Goal: Task Accomplishment & Management: Manage account settings

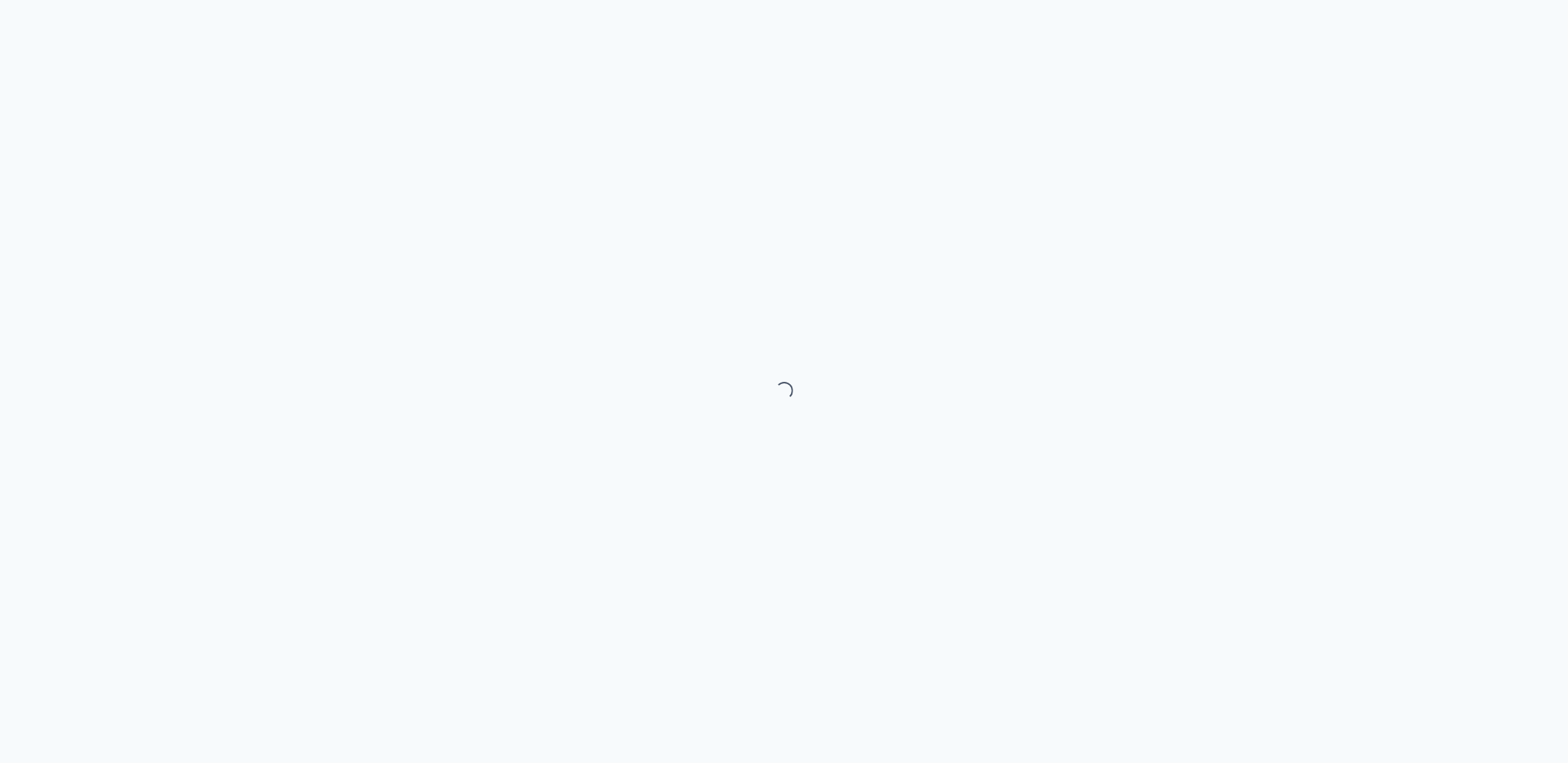
select select "month"
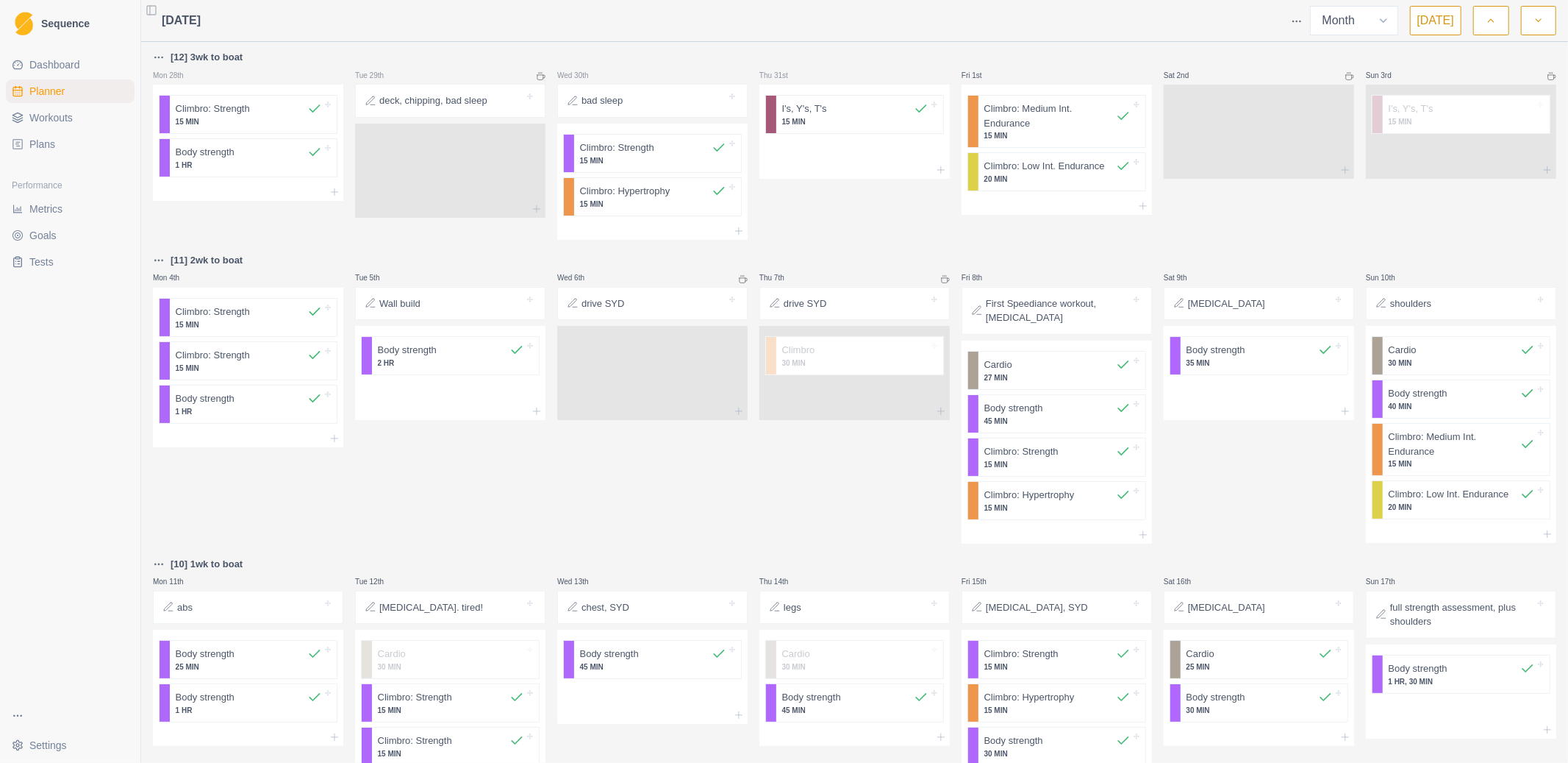
drag, startPoint x: 206, startPoint y: 231, endPoint x: 189, endPoint y: 228, distance: 17.3
click at [202, 229] on div "[12] 3wk to boat Mon 28th Climbro: Strength 15 MIN Body strength 1 HR" at bounding box center [248, 144] width 190 height 191
drag, startPoint x: 687, startPoint y: 222, endPoint x: 578, endPoint y: 224, distance: 109.0
click at [578, 226] on div "[12] 3wk to boat Mon 28th Climbro: Strength 15 MIN Body strength 1 HR Tue 29th …" at bounding box center [855, 621] width 1403 height 1145
click at [1298, 14] on html "Sequence Dashboard Planner Workouts Plans Performance Metrics Goals Tests Setti…" at bounding box center [784, 381] width 1568 height 763
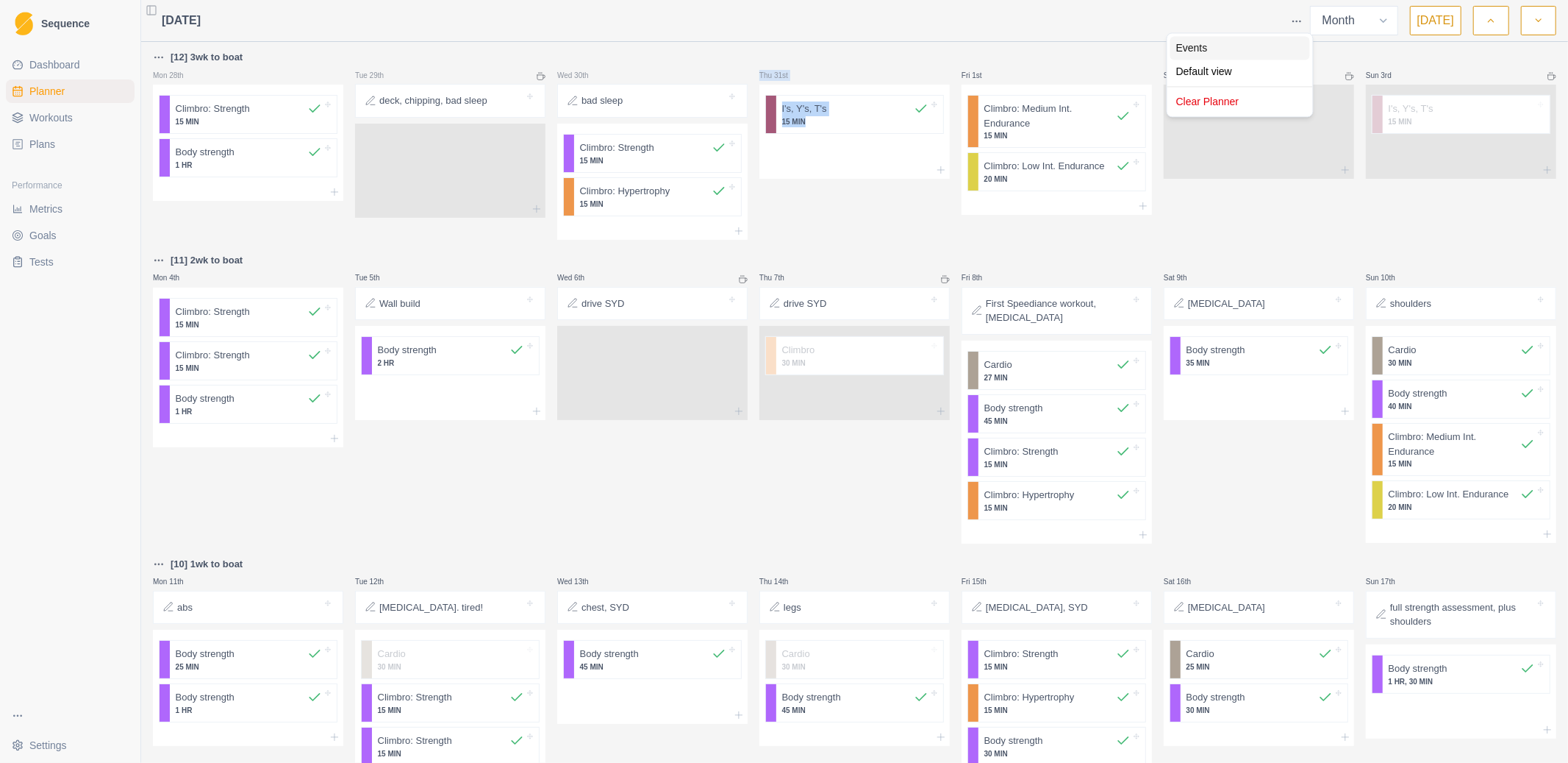
click at [1201, 47] on div "Events" at bounding box center [1240, 48] width 140 height 23
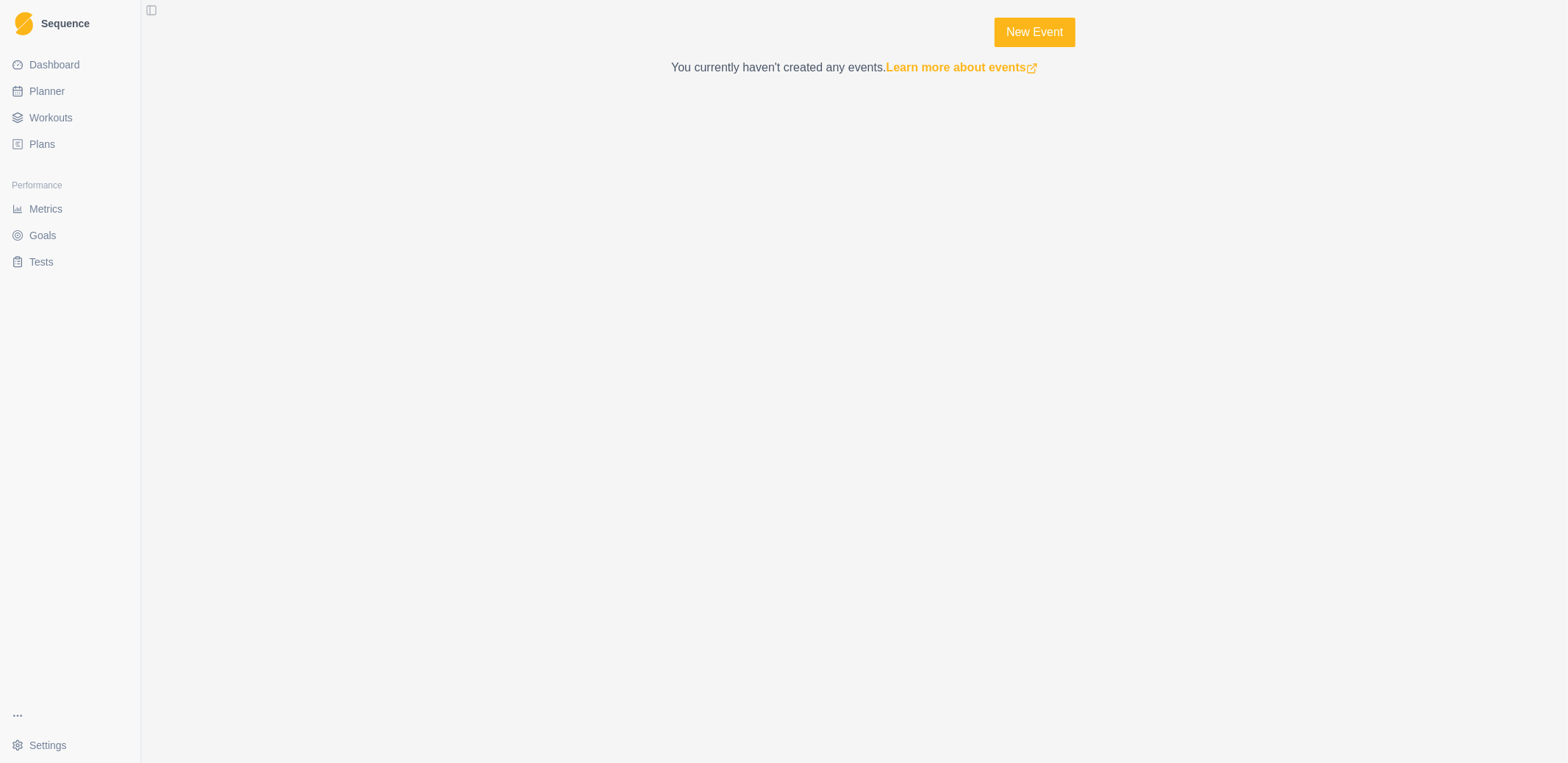
drag, startPoint x: 1274, startPoint y: 223, endPoint x: 1436, endPoint y: 261, distance: 166.4
click at [1376, 241] on div "New Event You currently haven't created any events. Learn more about events" at bounding box center [855, 381] width 1428 height 763
click at [1046, 24] on link "New Event" at bounding box center [1035, 32] width 80 height 30
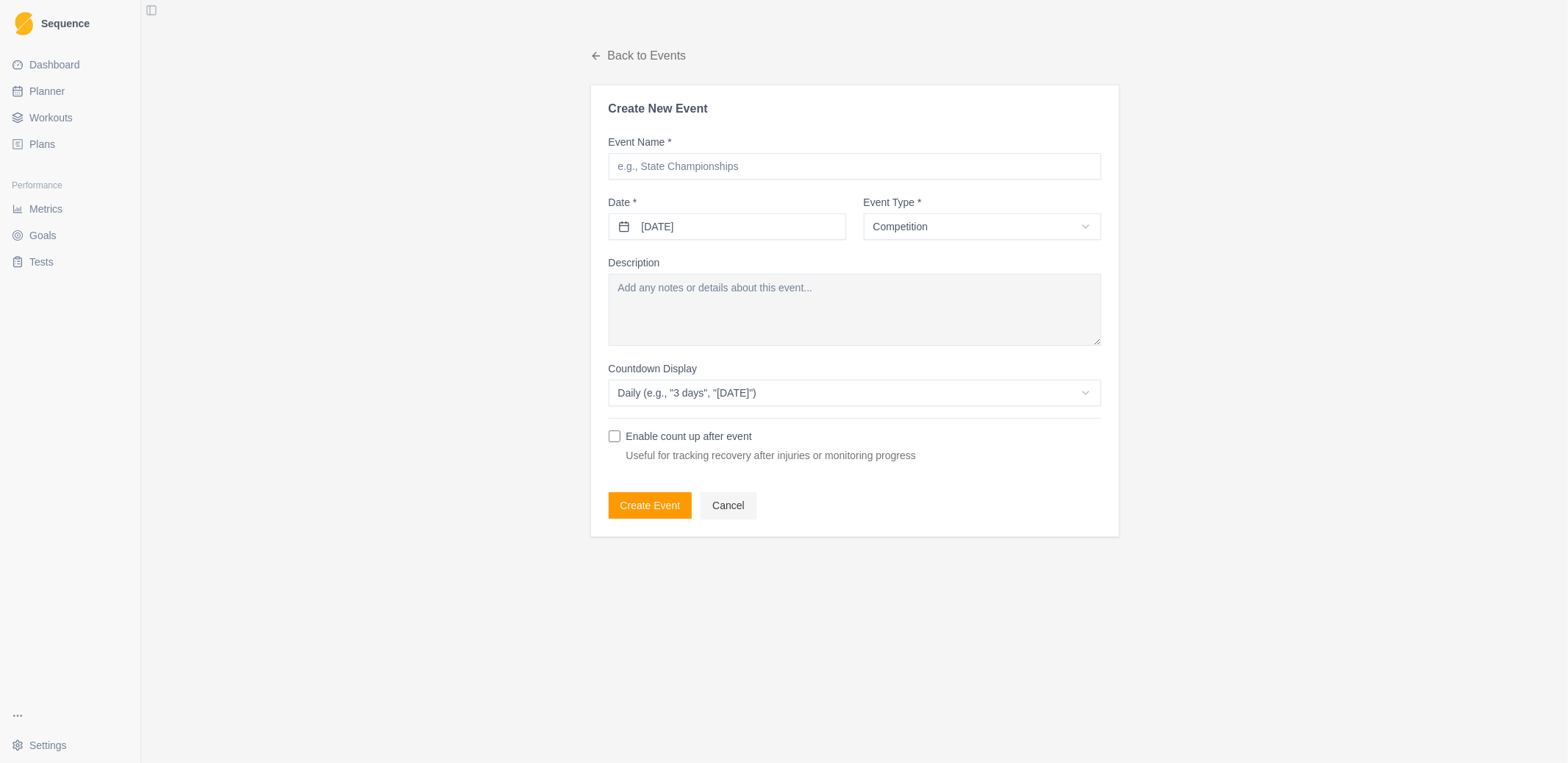
click at [730, 160] on input "Event Name *" at bounding box center [855, 166] width 493 height 26
type input "Kalymnos"
click at [766, 223] on button "18/08/2025" at bounding box center [728, 226] width 238 height 26
click at [810, 262] on button "Go to the Next Month" at bounding box center [798, 263] width 23 height 23
click at [799, 267] on button "Go to the Next Month" at bounding box center [798, 263] width 23 height 23
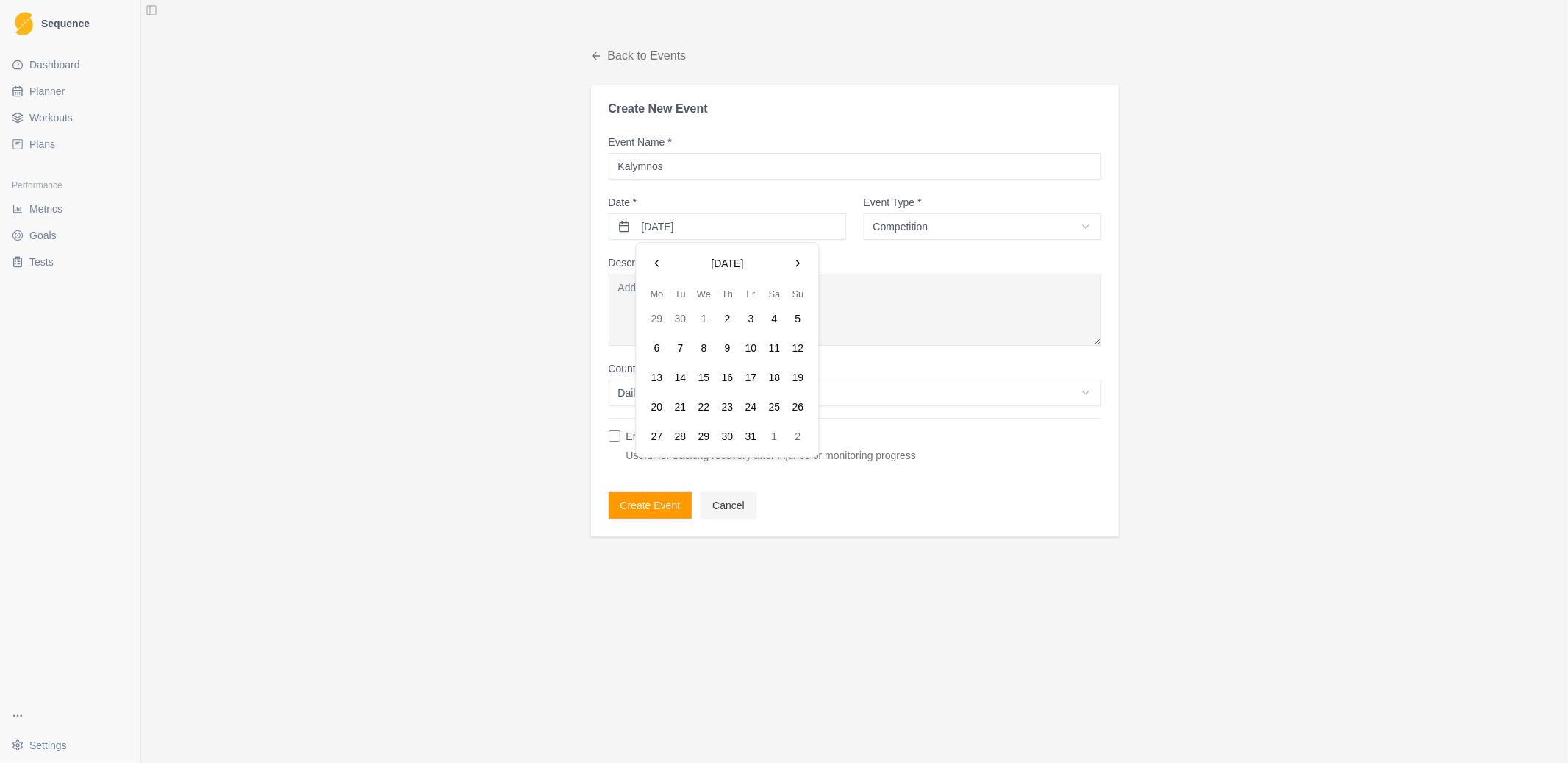
click at [711, 401] on button "22" at bounding box center [703, 406] width 23 height 23
click at [711, 401] on html "Sequence Dashboard Planner Workouts Plans Performance Metrics Goals Tests Setti…" at bounding box center [784, 381] width 1568 height 763
click at [980, 229] on html "Sequence Dashboard Planner Workouts Plans Performance Metrics Goals Tests Setti…" at bounding box center [784, 381] width 1568 height 763
click at [983, 231] on html "Sequence Dashboard Planner Workouts Plans Performance Metrics Goals Tests Setti…" at bounding box center [784, 381] width 1568 height 763
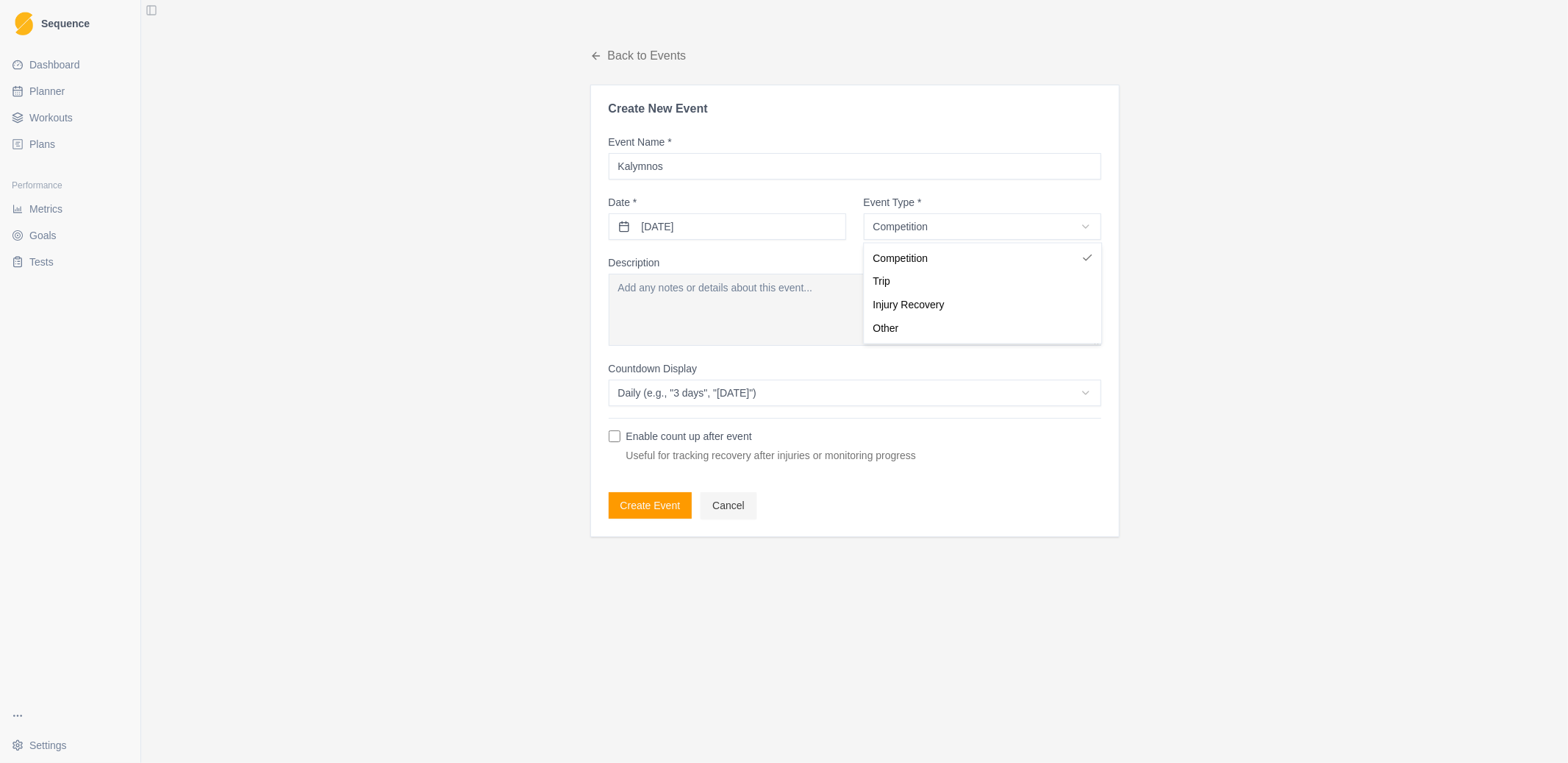
select select "trip"
click at [863, 386] on html "Sequence Dashboard Planner Workouts Plans Performance Metrics Goals Tests Setti…" at bounding box center [784, 381] width 1568 height 763
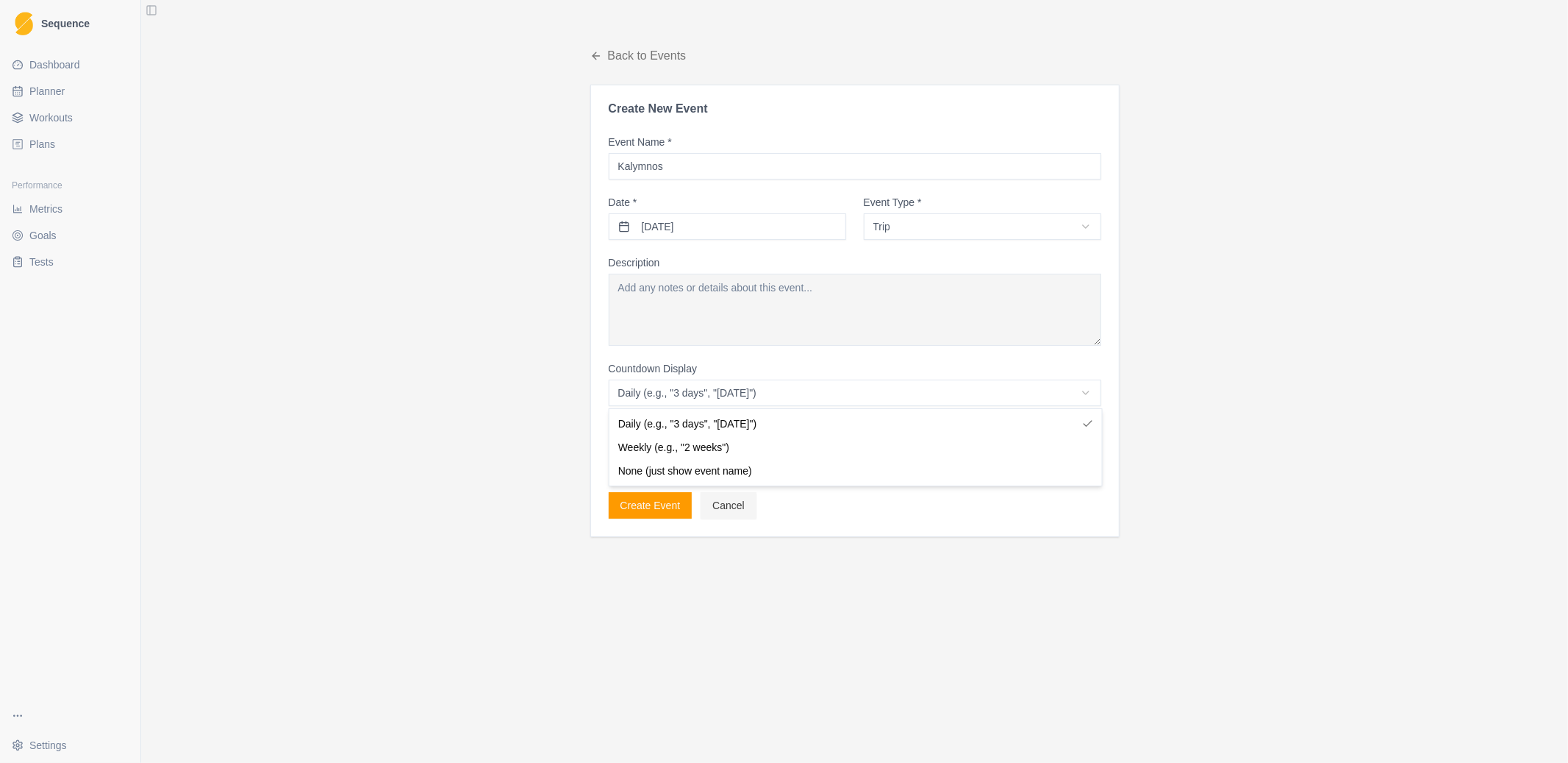
select select "weekly"
click at [656, 505] on button "Create Event" at bounding box center [650, 504] width 84 height 26
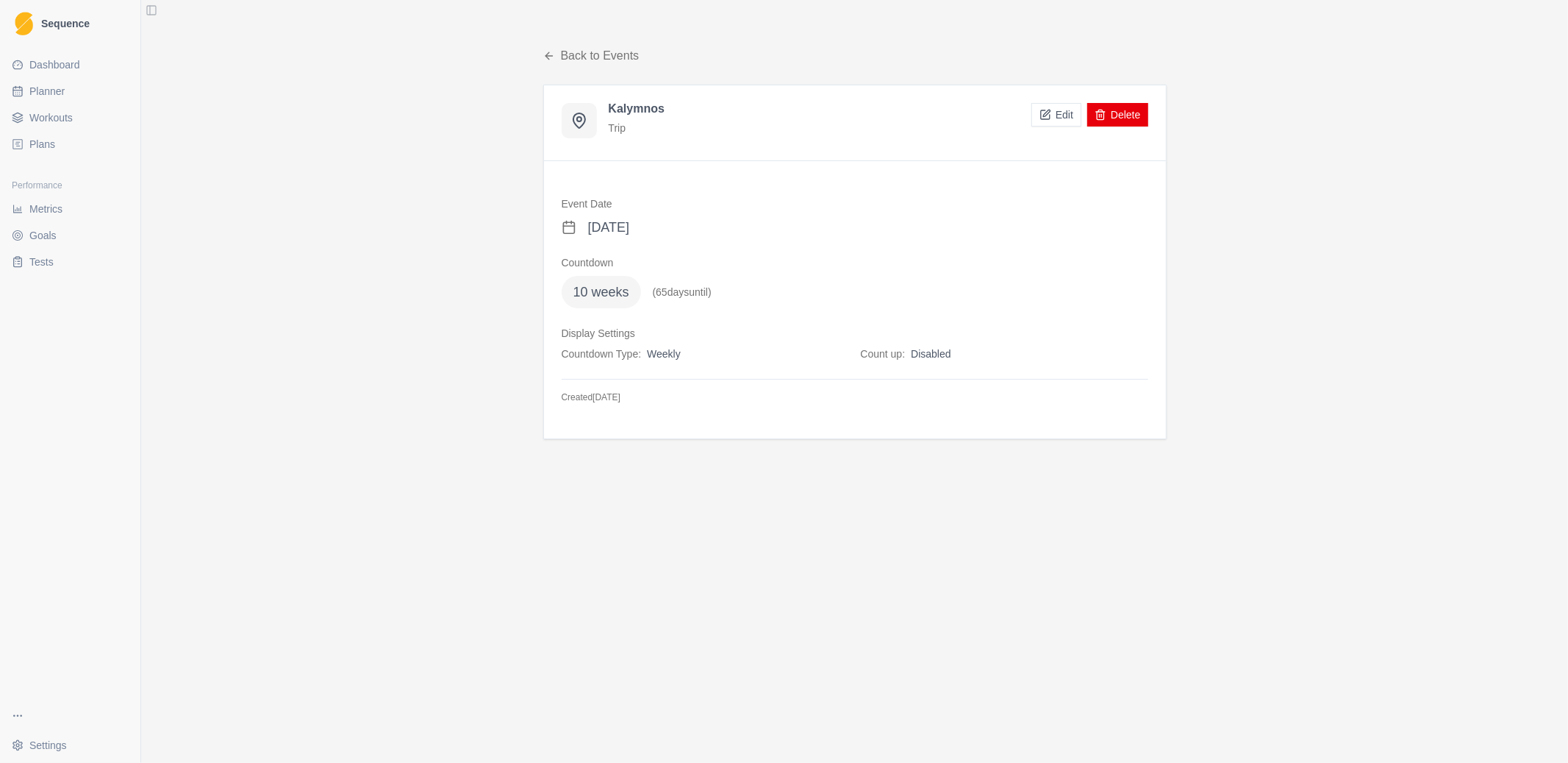
click at [656, 505] on div "Back to Events Kalymnos Trip Edit Delete Event Date October 22, 2025 Countdown …" at bounding box center [855, 381] width 1428 height 763
click at [570, 59] on link "Back to Events" at bounding box center [591, 56] width 96 height 18
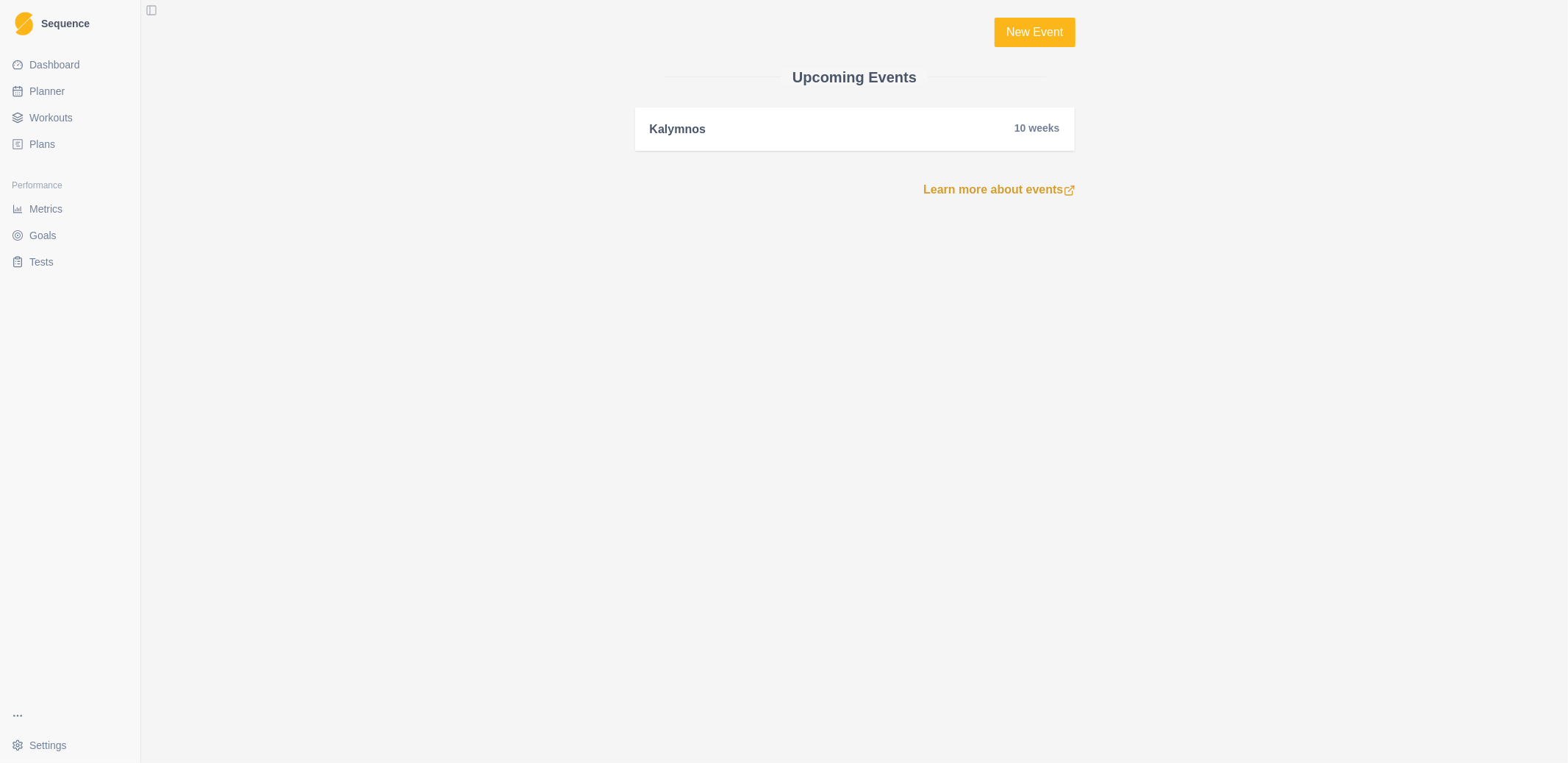
drag, startPoint x: 691, startPoint y: 279, endPoint x: 950, endPoint y: 324, distance: 262.9
click at [717, 287] on div "New Event Upcoming Events Kalymnos 10 weeks Learn more about events" at bounding box center [855, 381] width 1428 height 763
drag, startPoint x: 114, startPoint y: 314, endPoint x: 107, endPoint y: 495, distance: 181.1
click at [107, 495] on div "Dashboard Planner Workouts Plans Performance Metrics Goals Tests" at bounding box center [70, 372] width 140 height 651
drag, startPoint x: 143, startPoint y: 355, endPoint x: 142, endPoint y: 374, distance: 19.0
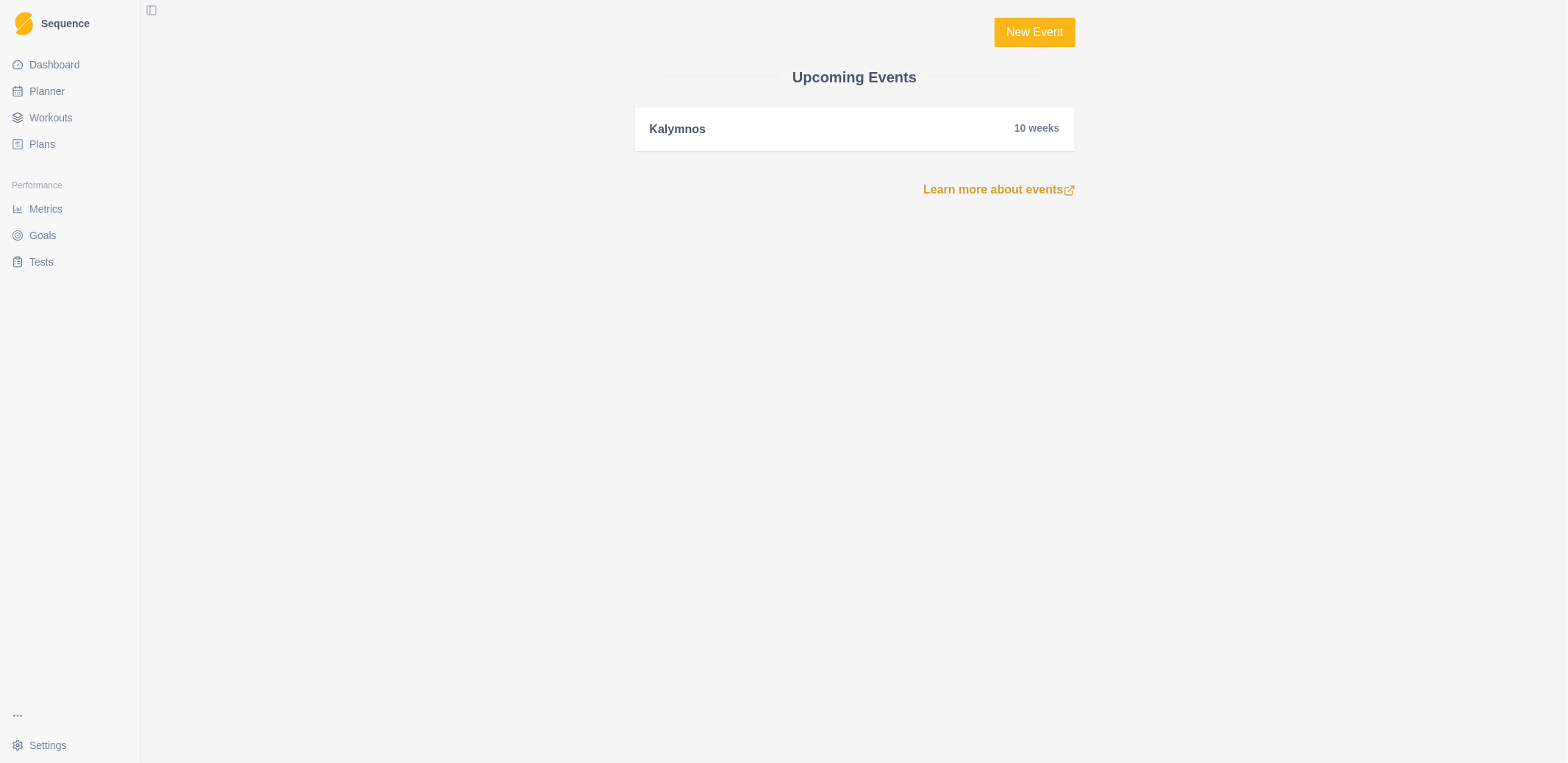
click at [143, 362] on button "Toggle Sidebar" at bounding box center [140, 381] width 12 height 763
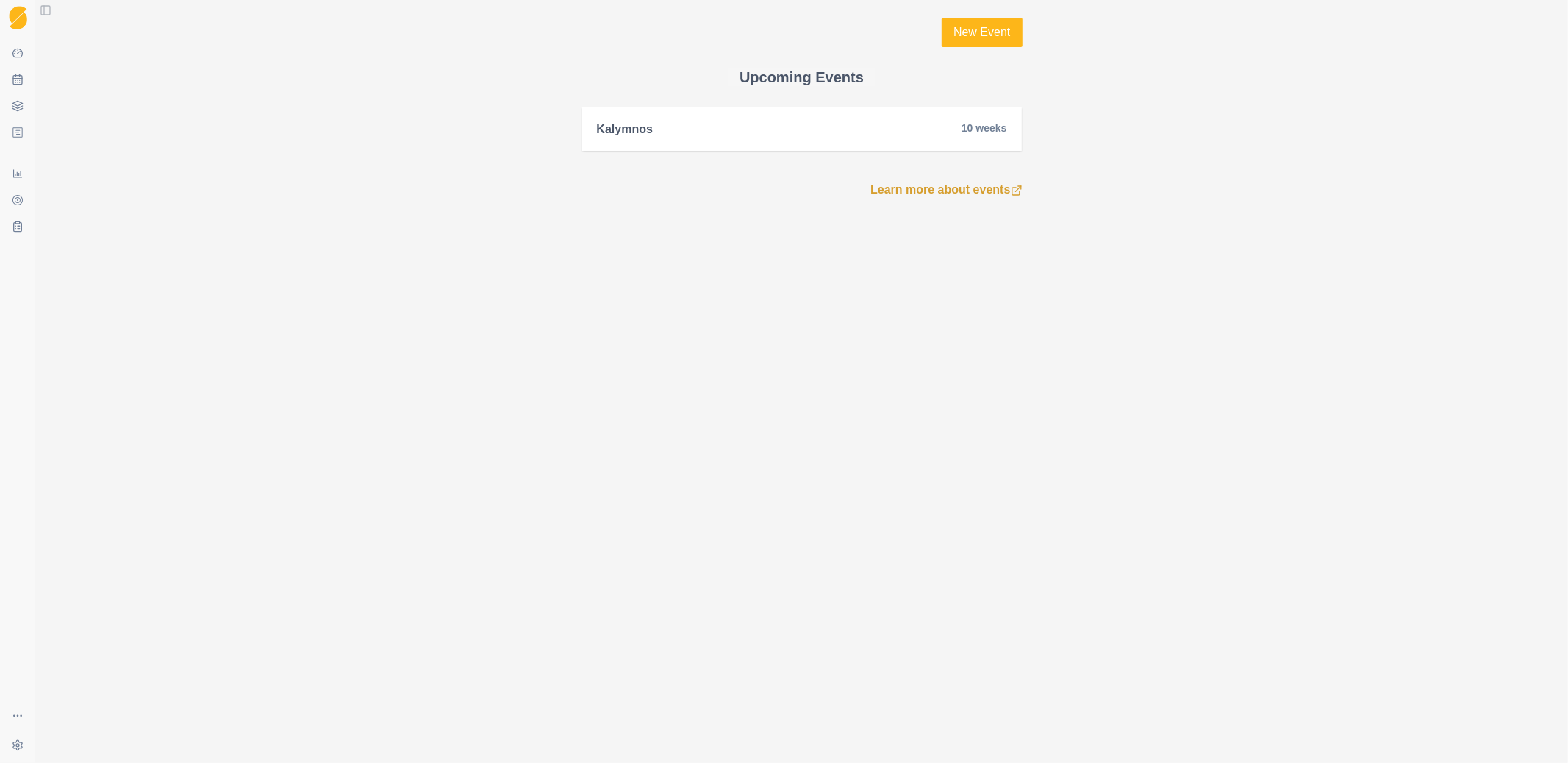
click at [25, 286] on div "Dashboard Planner Workouts Plans Performance Metrics Goals Tests" at bounding box center [17, 367] width 34 height 663
click at [14, 81] on icon at bounding box center [17, 79] width 12 height 12
select select "month"
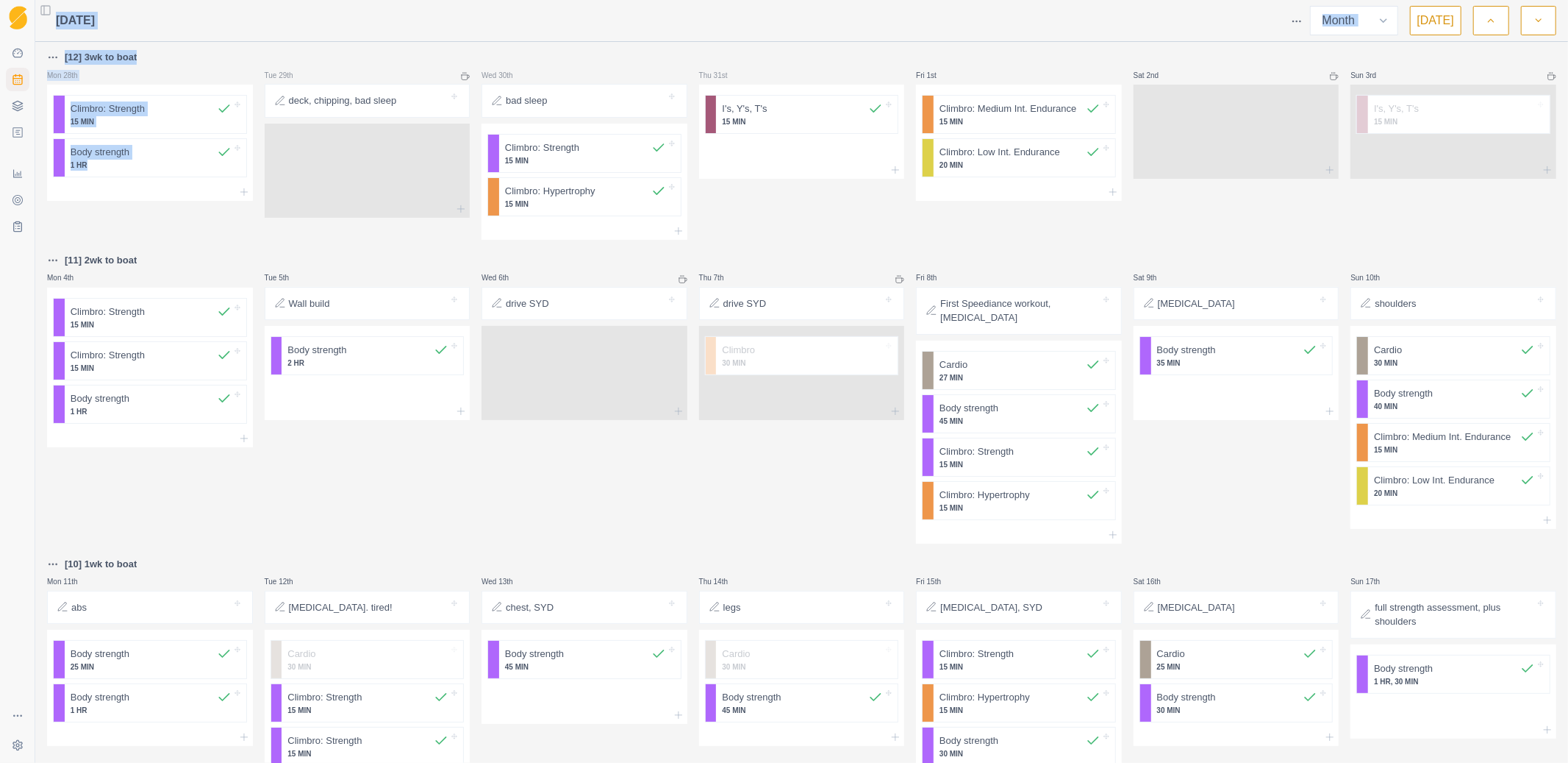
drag, startPoint x: 38, startPoint y: 126, endPoint x: 20, endPoint y: 19, distance: 108.5
click at [33, 90] on div "Sequence Dashboard Planner Workouts Plans Performance Metrics Goals Tests Setti…" at bounding box center [784, 381] width 1568 height 763
drag, startPoint x: 118, startPoint y: 303, endPoint x: 54, endPoint y: 431, distance: 143.1
click at [50, 441] on div "[12] 3wk to boat Mon 28th Climbro: Strength 15 MIN Body strength 1 HR Tue 29th …" at bounding box center [802, 621] width 1509 height 1145
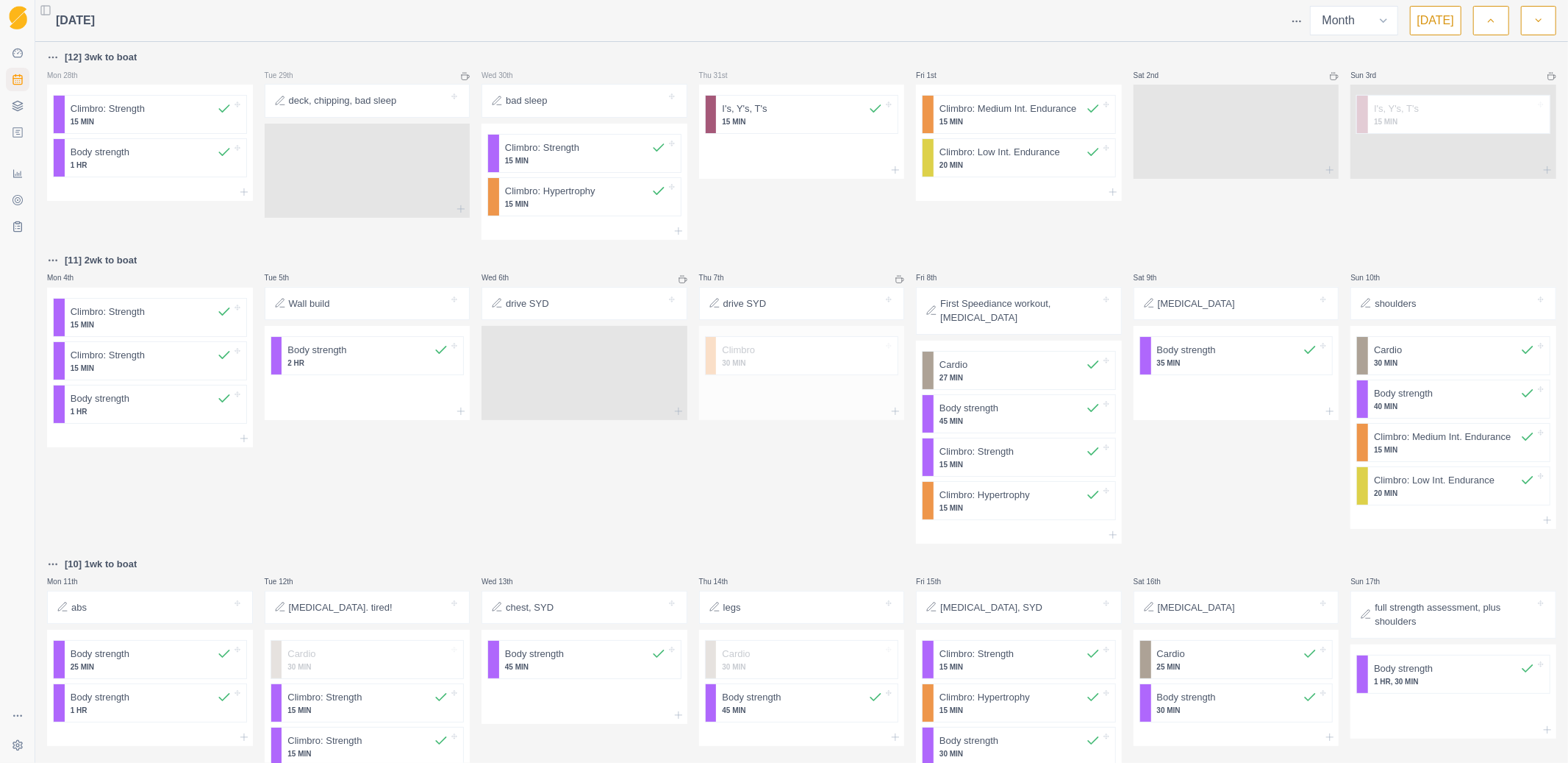
drag, startPoint x: 892, startPoint y: 434, endPoint x: 886, endPoint y: 355, distance: 79.2
click at [888, 394] on div "Thu 7th drive SYD Climbro 30 MIN" at bounding box center [802, 397] width 206 height 292
click at [1537, 22] on icon "button" at bounding box center [1538, 21] width 10 height 14
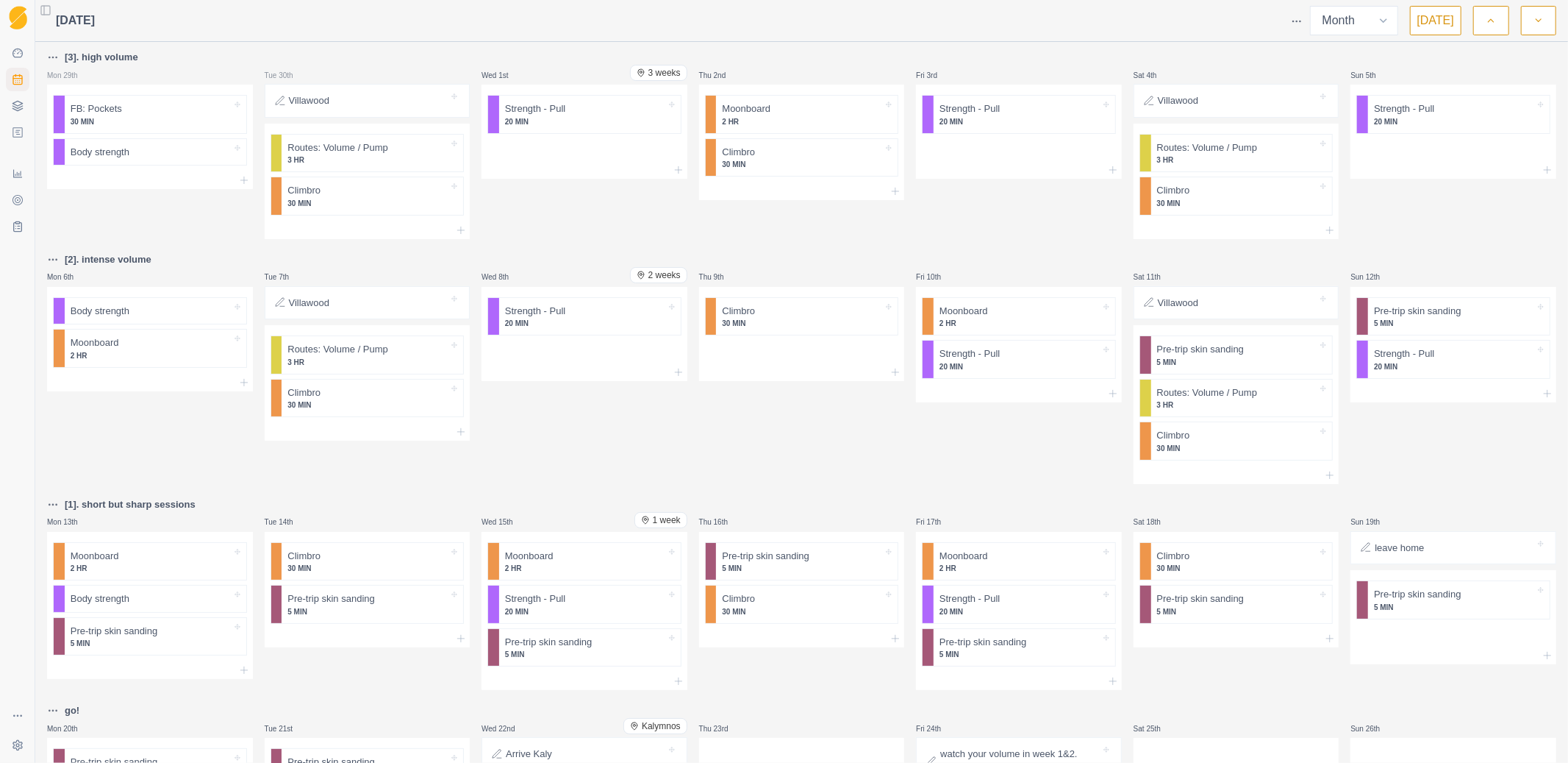
click at [1303, 18] on html "Sequence Dashboard Planner Workouts Plans Performance Metrics Goals Tests Setti…" at bounding box center [784, 381] width 1568 height 763
click at [1187, 41] on div "Events" at bounding box center [1240, 48] width 140 height 23
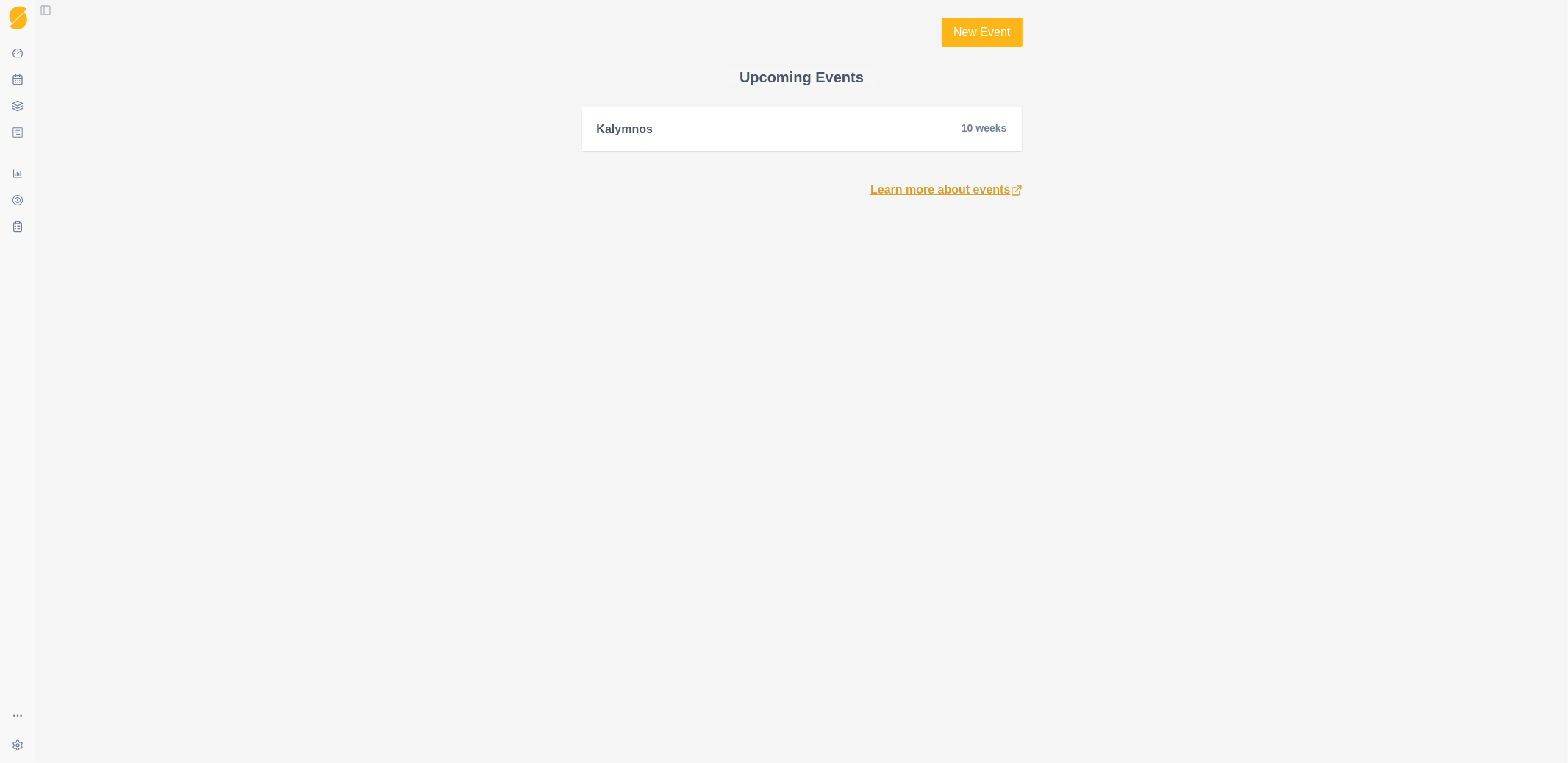
click at [985, 188] on link "Learn more about events" at bounding box center [947, 190] width 151 height 18
click at [18, 77] on icon at bounding box center [17, 79] width 12 height 12
select select "month"
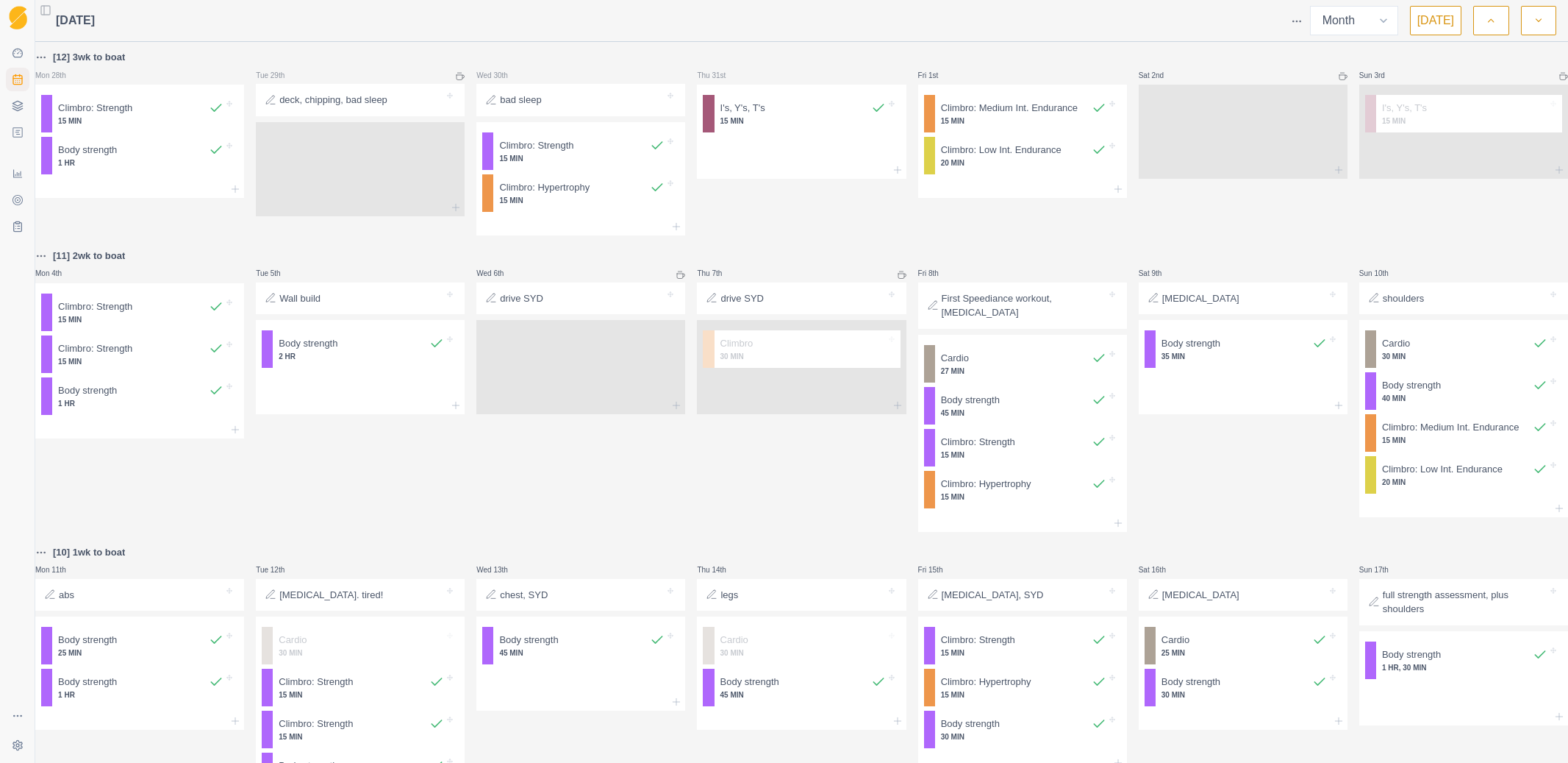
select select "month"
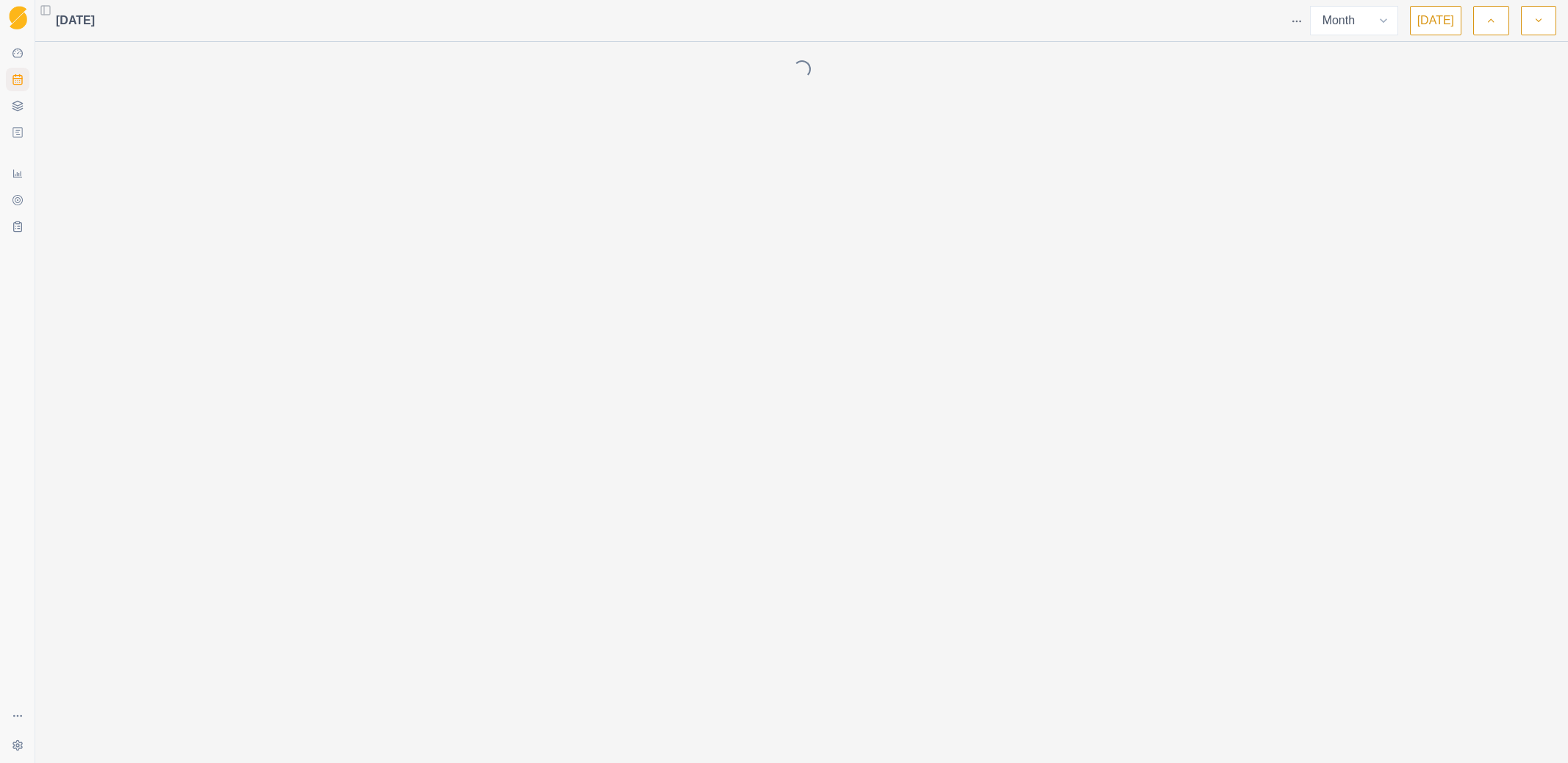
select select "month"
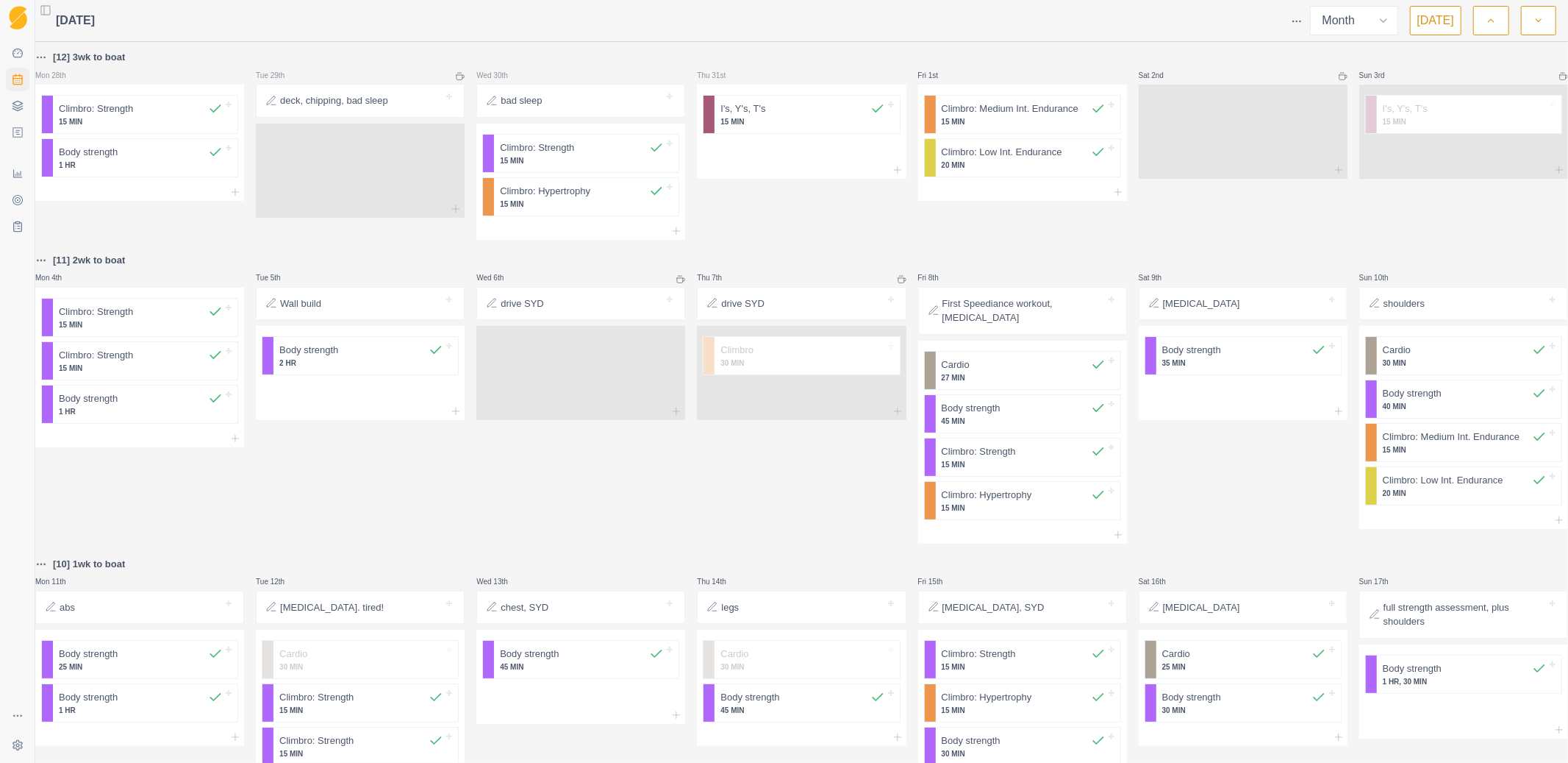
click at [1545, 19] on button "button" at bounding box center [1538, 21] width 35 height 30
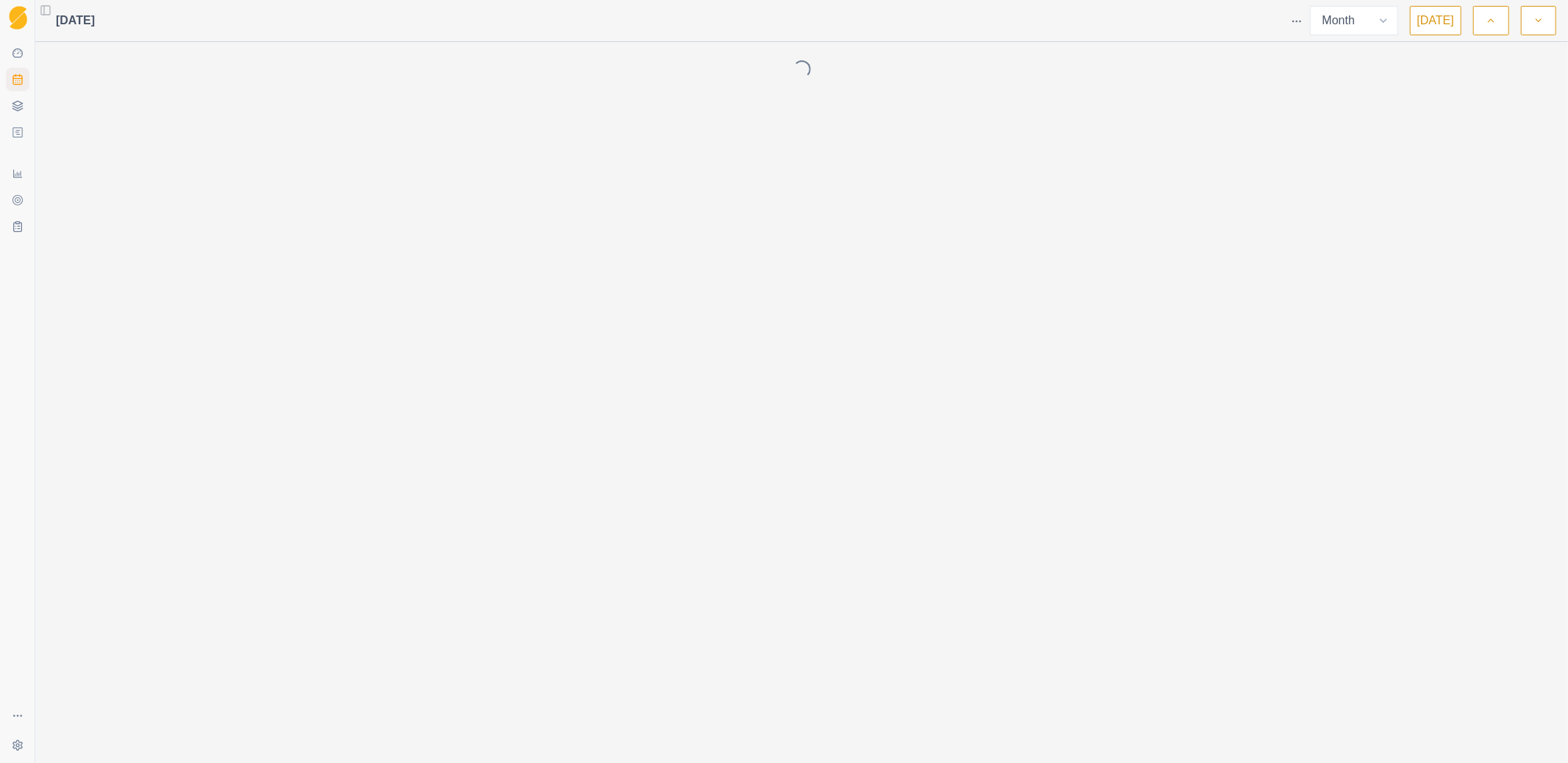
click at [1545, 19] on button "button" at bounding box center [1538, 21] width 35 height 30
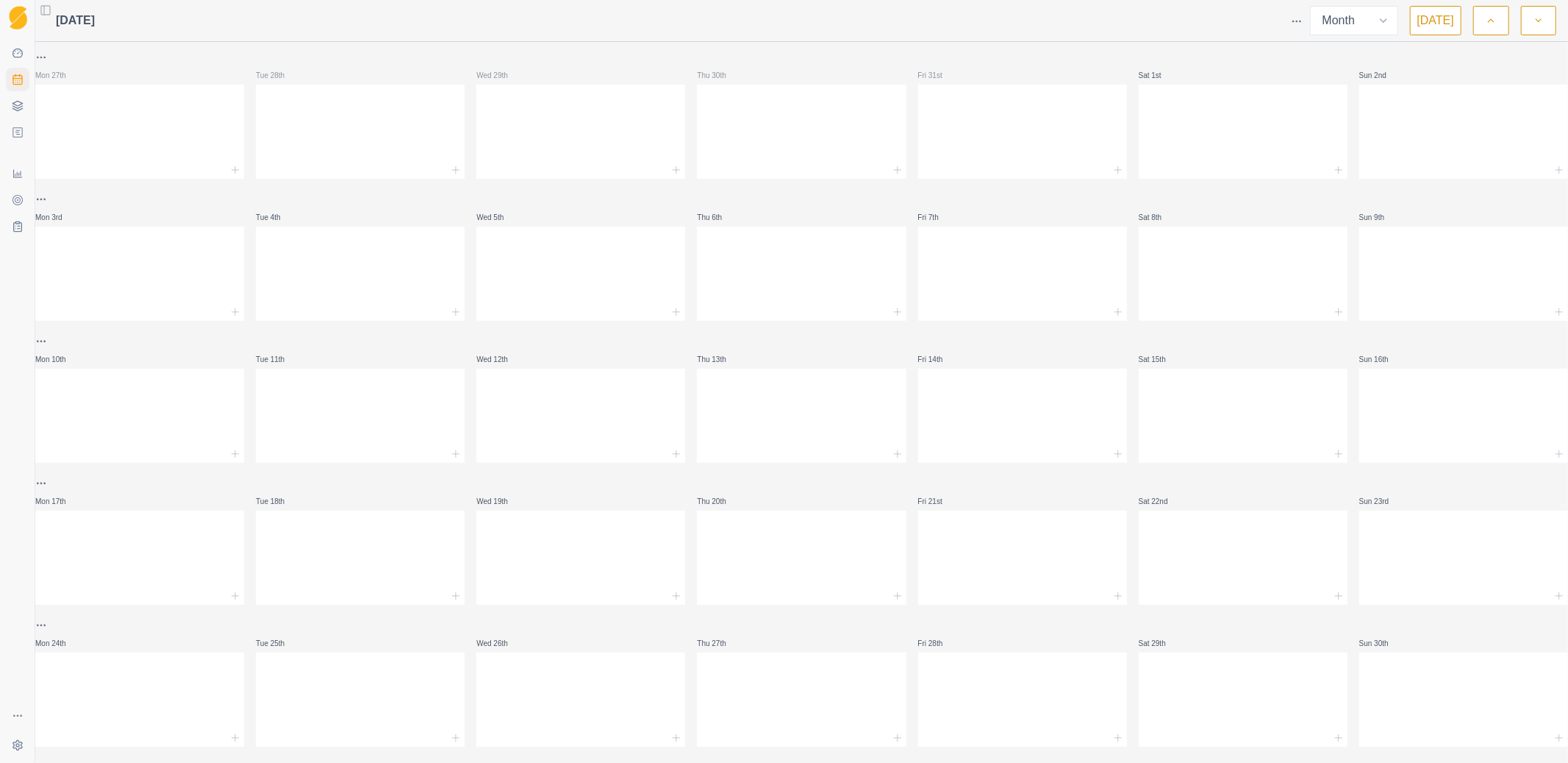
click at [1494, 20] on icon "button" at bounding box center [1491, 21] width 10 height 14
click at [1494, 18] on icon "button" at bounding box center [1491, 21] width 10 height 14
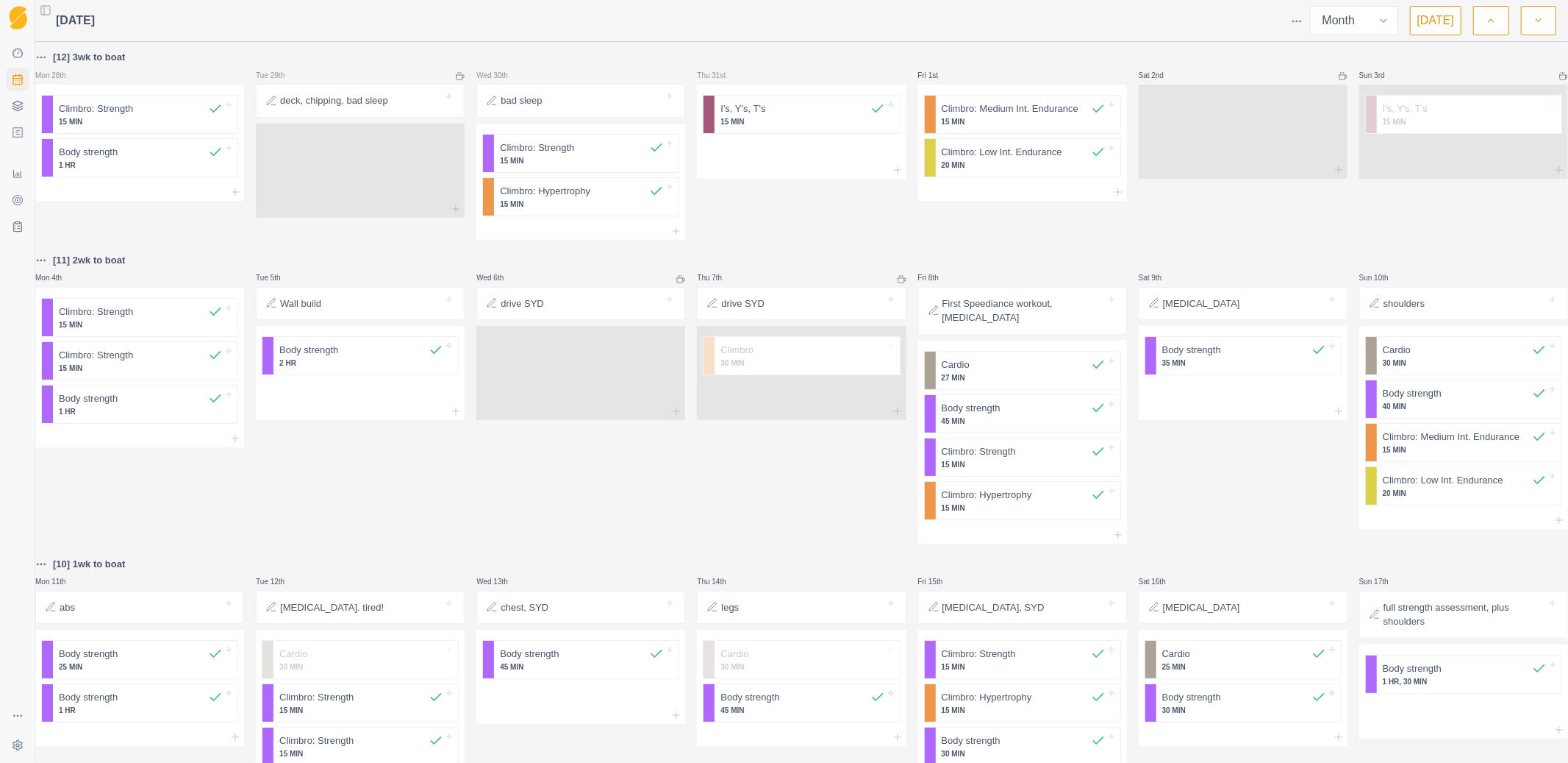
click at [1537, 20] on polyline "button" at bounding box center [1538, 20] width 5 height 3
